Goal: Task Accomplishment & Management: Use online tool/utility

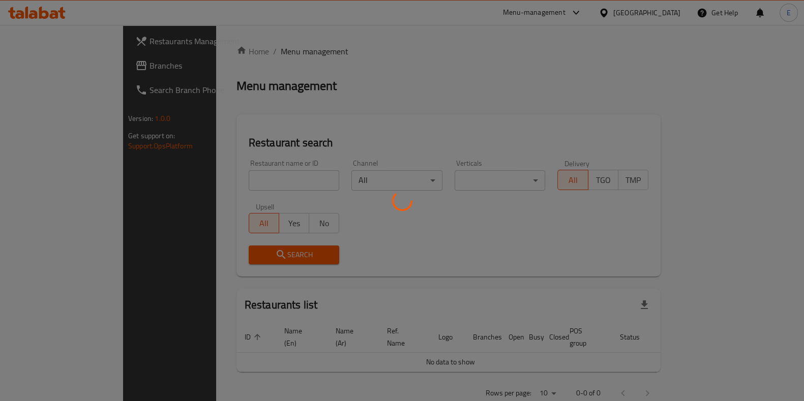
drag, startPoint x: 143, startPoint y: 36, endPoint x: 321, endPoint y: 29, distance: 177.6
drag, startPoint x: 321, startPoint y: 29, endPoint x: 288, endPoint y: 32, distance: 32.7
click at [288, 32] on div at bounding box center [402, 200] width 804 height 401
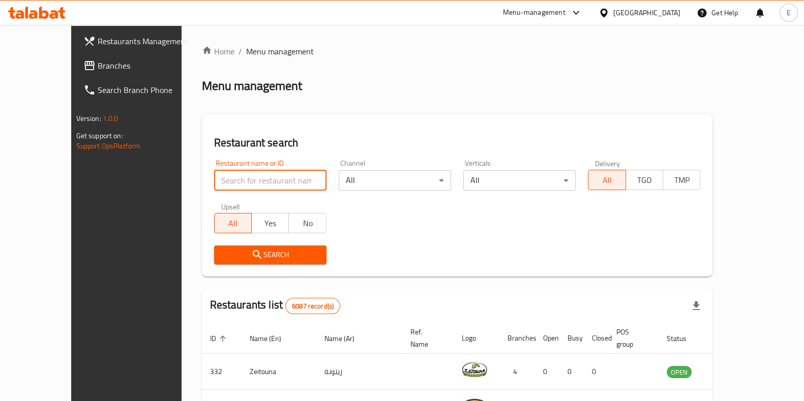
click at [220, 182] on input "search" at bounding box center [270, 180] width 112 height 20
click at [42, 20] on div at bounding box center [37, 13] width 74 height 20
click at [46, 16] on icon at bounding box center [44, 13] width 10 height 12
click at [231, 183] on input "search" at bounding box center [270, 180] width 112 height 20
type input "asha's"
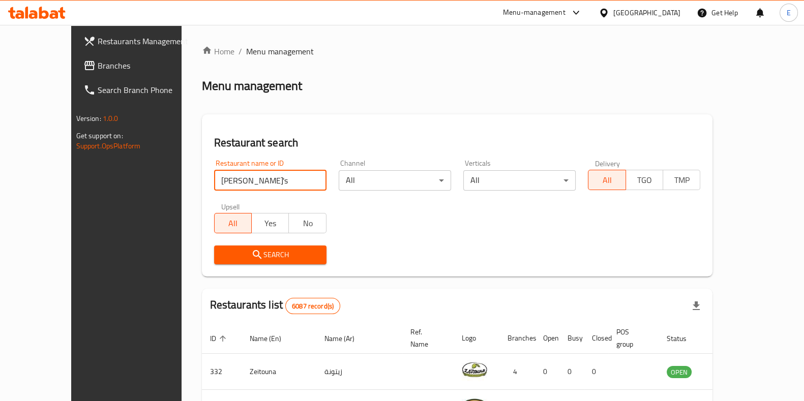
click button "Search" at bounding box center [270, 255] width 112 height 19
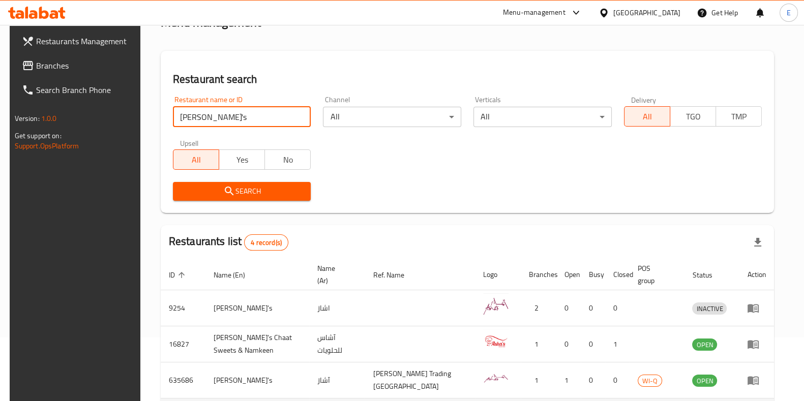
scroll to position [153, 0]
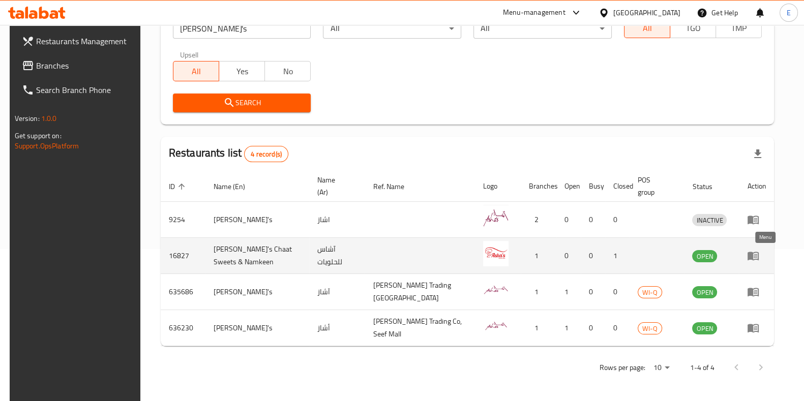
click at [759, 255] on icon "enhanced table" at bounding box center [752, 256] width 11 height 9
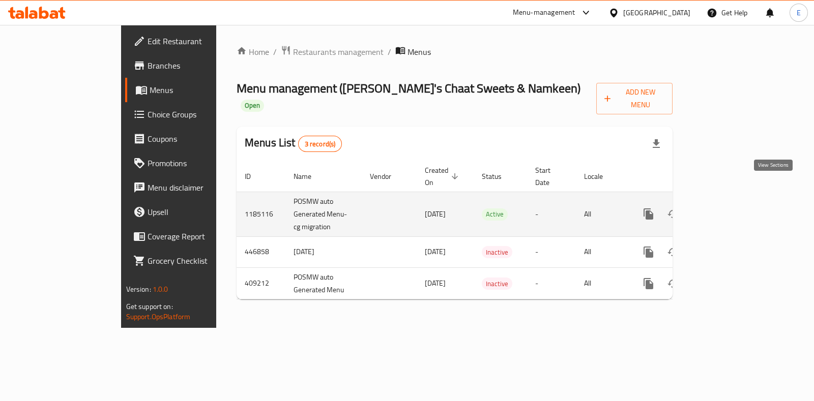
click at [734, 202] on link "enhanced table" at bounding box center [721, 214] width 24 height 24
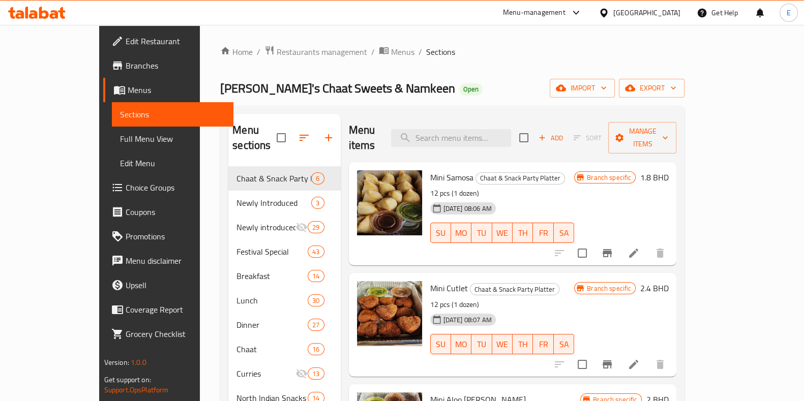
click at [220, 108] on div "Menu sections Chaat & Snack Party Platter 6 Newly Introduced 3 Newly introduced…" at bounding box center [452, 362] width 464 height 512
click at [453, 137] on input "search" at bounding box center [451, 138] width 120 height 18
paste input "Veg Chutney"
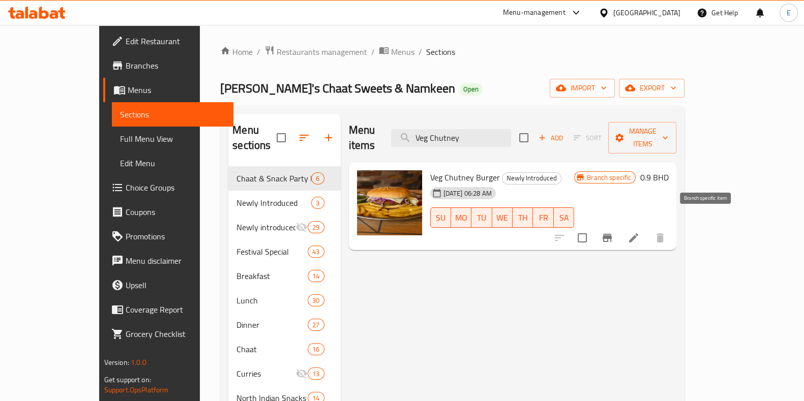
click at [612, 234] on icon "Branch-specific-item" at bounding box center [607, 238] width 9 height 8
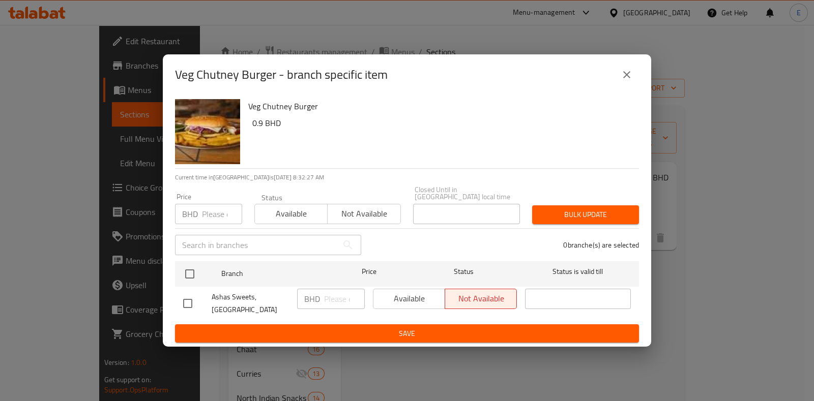
click at [633, 80] on button "close" at bounding box center [626, 75] width 24 height 24
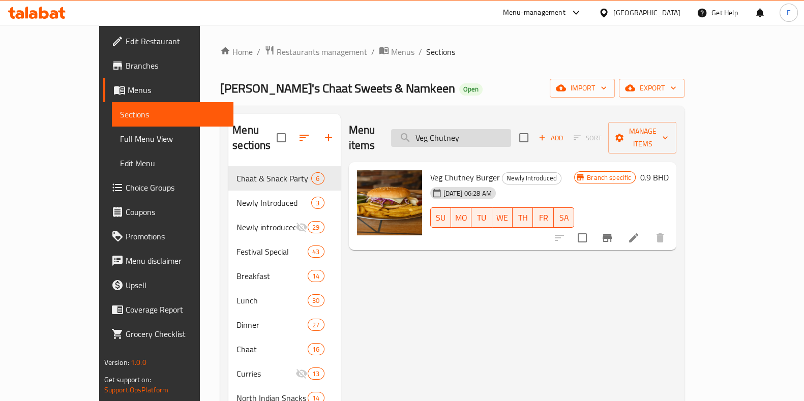
click at [509, 129] on input "Veg Chutney" at bounding box center [451, 138] width 120 height 18
paste input "Schezwan"
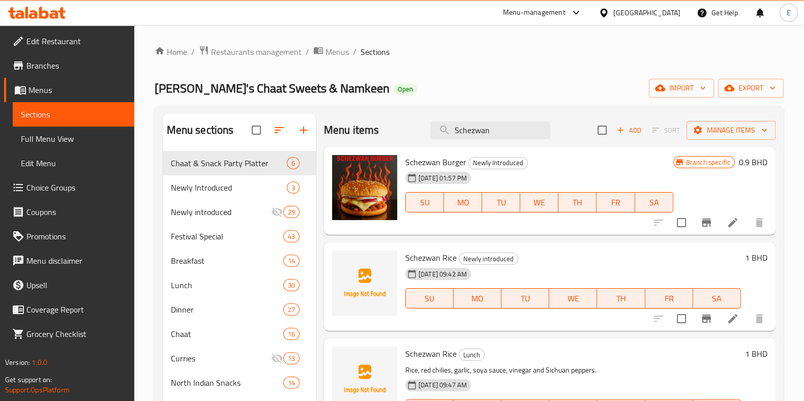
type input "Schezwan"
click at [37, 10] on icon at bounding box center [36, 13] width 57 height 12
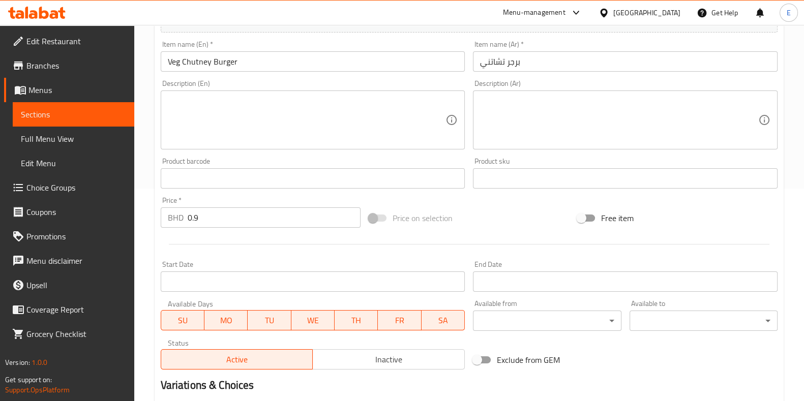
scroll to position [331, 0]
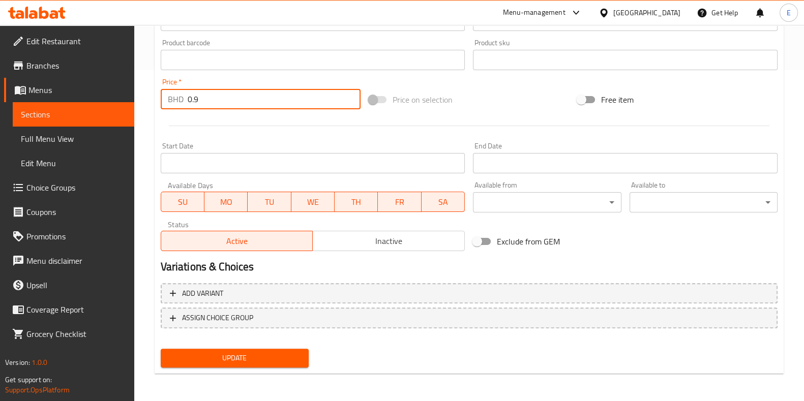
drag, startPoint x: 209, startPoint y: 101, endPoint x: 113, endPoint y: 97, distance: 95.7
click at [114, 98] on div "Edit Restaurant Branches Menus Sections Full Menu View Edit Menu Choice Groups …" at bounding box center [402, 48] width 804 height 708
type input "1.25"
click at [287, 358] on span "Update" at bounding box center [235, 358] width 132 height 13
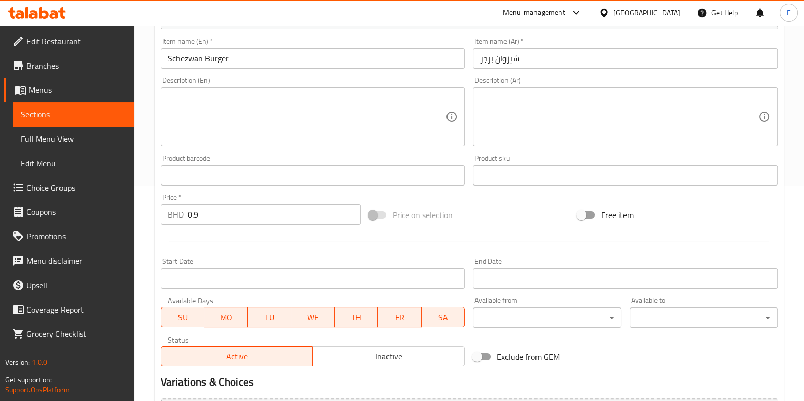
scroll to position [318, 0]
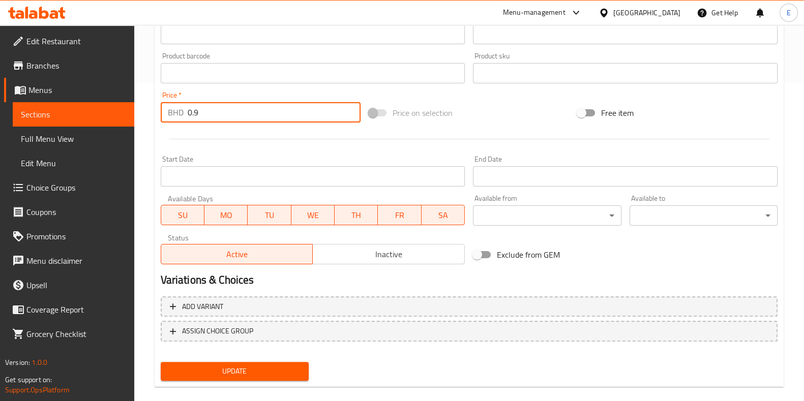
drag, startPoint x: 211, startPoint y: 113, endPoint x: 128, endPoint y: 110, distance: 83.4
click at [128, 110] on div "Edit Restaurant Branches Menus Sections Full Menu View Edit Menu Choice Groups …" at bounding box center [402, 61] width 804 height 708
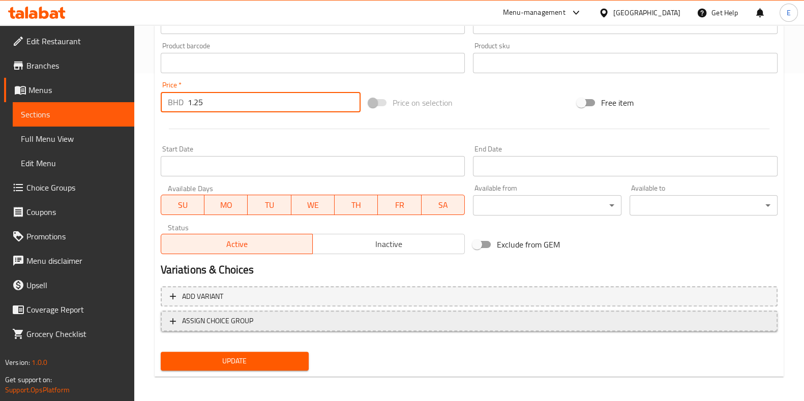
scroll to position [331, 0]
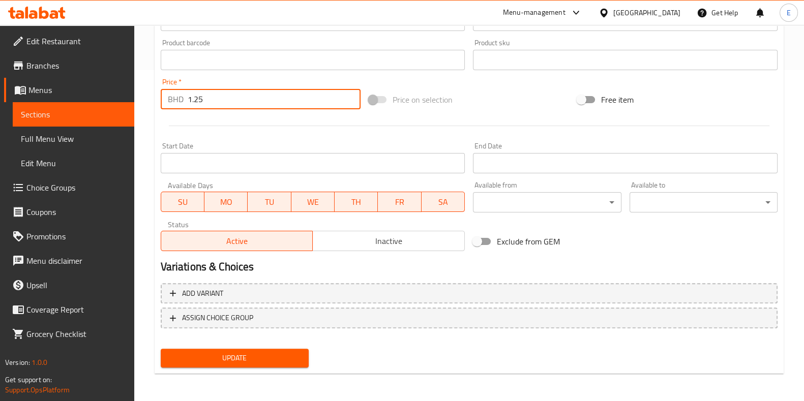
type input "1.25"
click at [270, 352] on span "Update" at bounding box center [235, 358] width 132 height 13
